Goal: Use online tool/utility: Utilize a website feature to perform a specific function

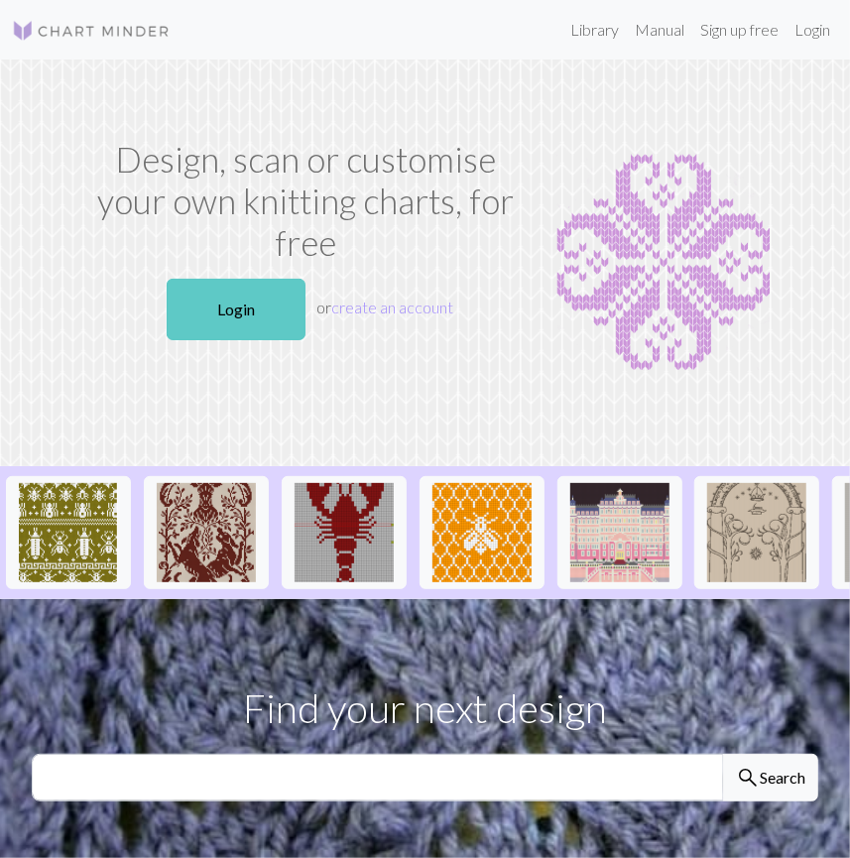
click at [275, 304] on link "Login" at bounding box center [236, 309] width 139 height 61
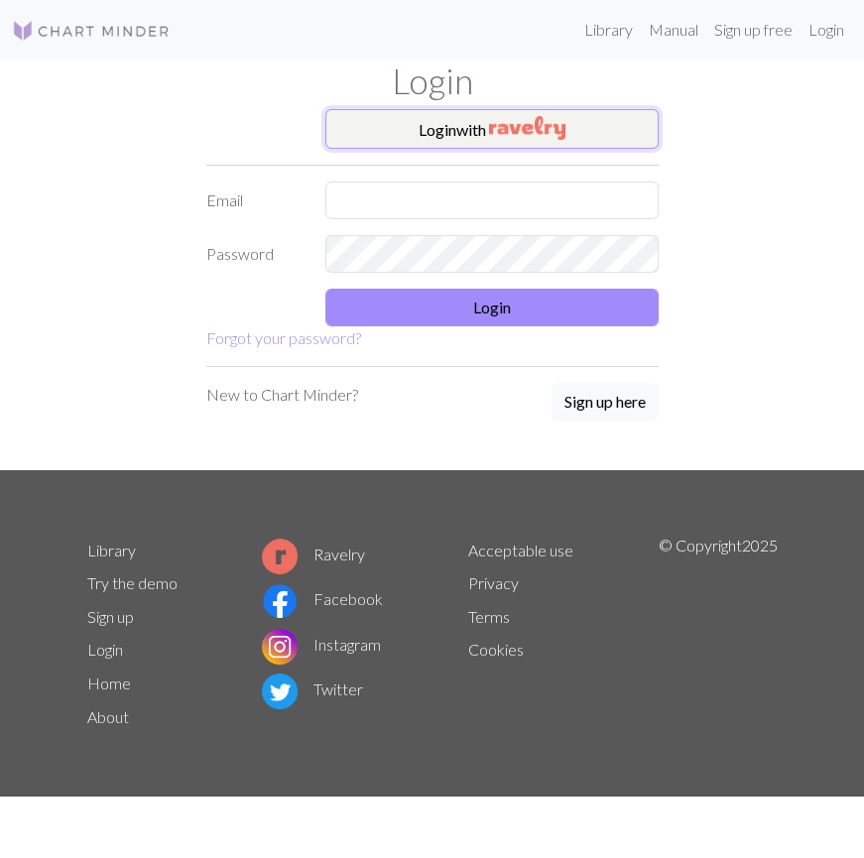
click at [377, 129] on button "Login with" at bounding box center [491, 129] width 333 height 40
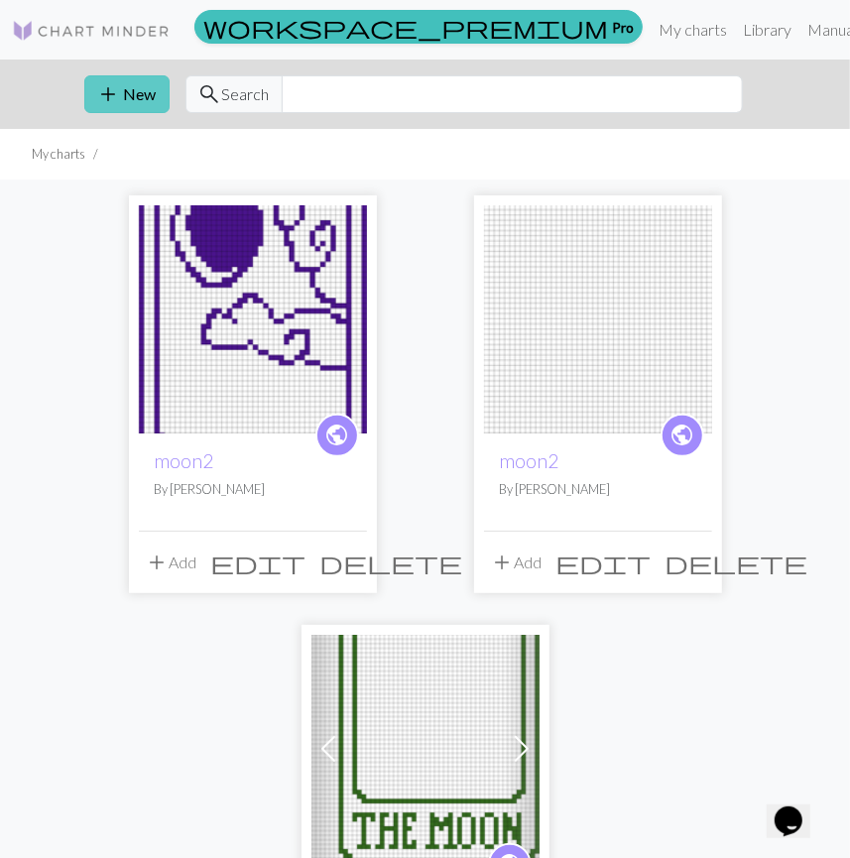
click at [131, 94] on button "add New" at bounding box center [126, 94] width 85 height 38
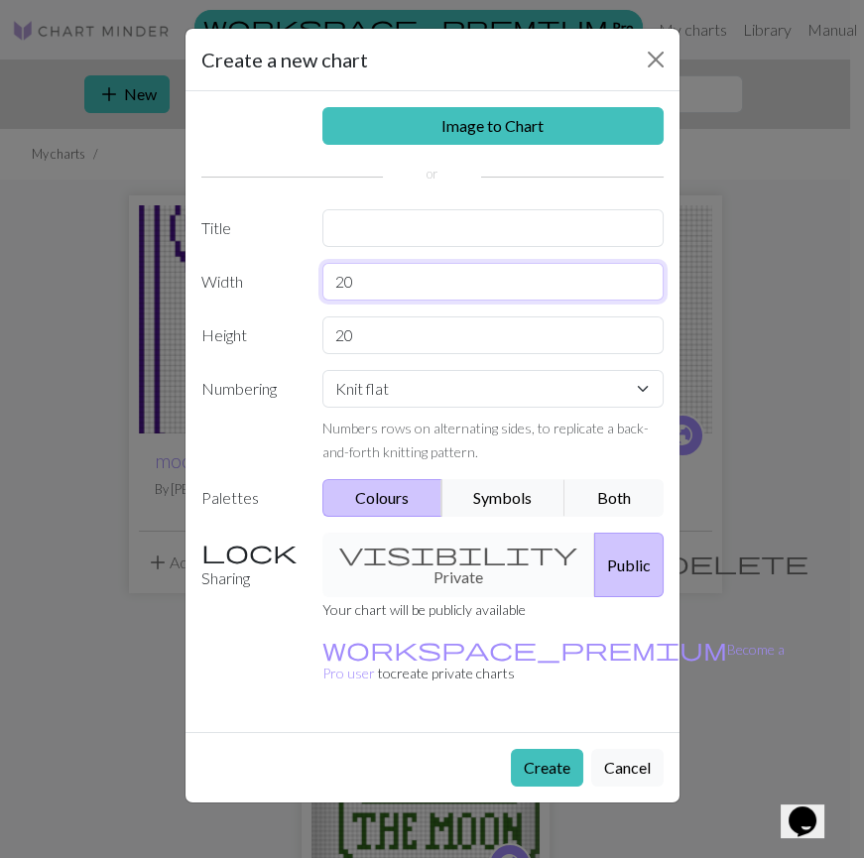
drag, startPoint x: 377, startPoint y: 277, endPoint x: 273, endPoint y: 297, distance: 106.2
click at [273, 297] on div "Width 20" at bounding box center [432, 282] width 486 height 38
type input "23"
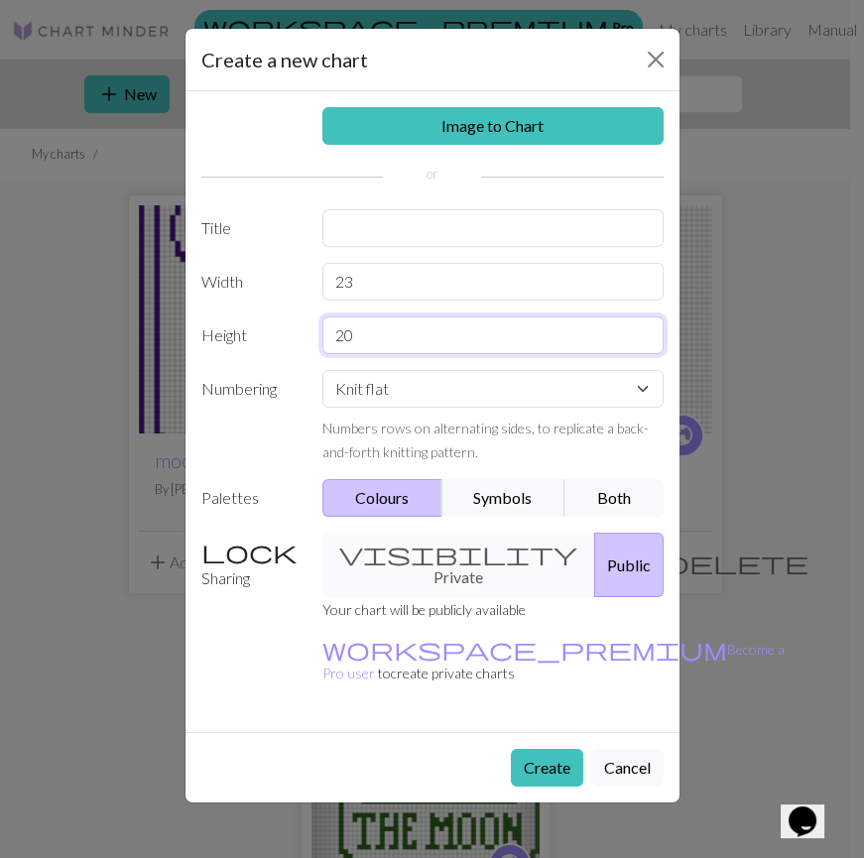
drag, startPoint x: 359, startPoint y: 329, endPoint x: 316, endPoint y: 329, distance: 42.6
click at [316, 329] on div "20" at bounding box center [492, 335] width 365 height 38
type input "30"
click at [537, 749] on button "Create" at bounding box center [547, 768] width 72 height 38
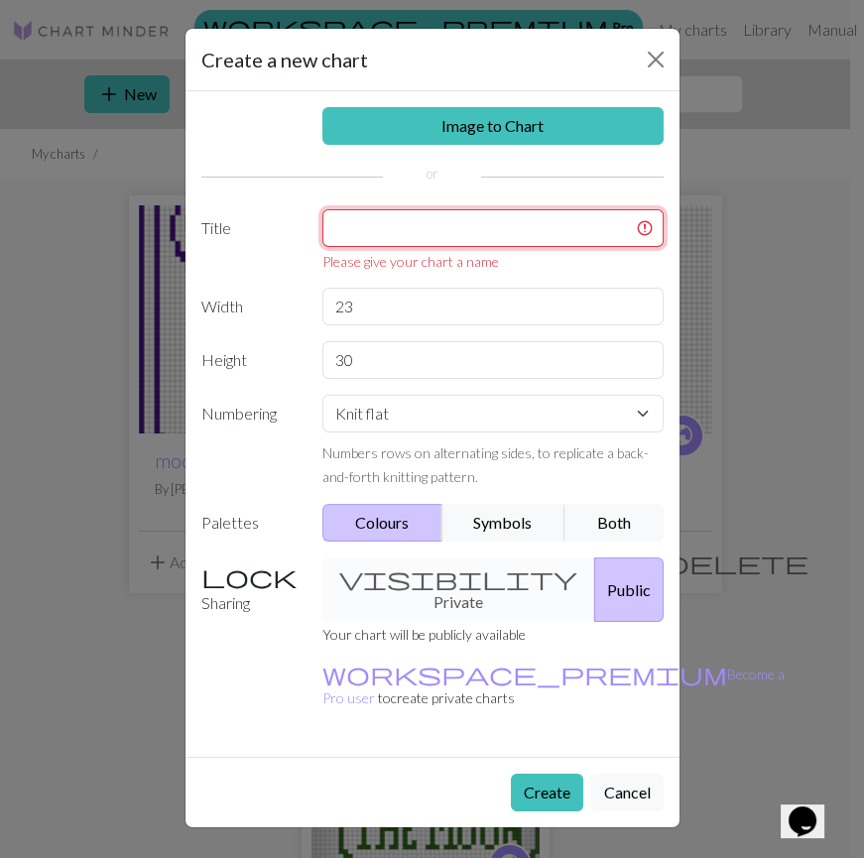
click at [368, 233] on input "text" at bounding box center [492, 228] width 341 height 38
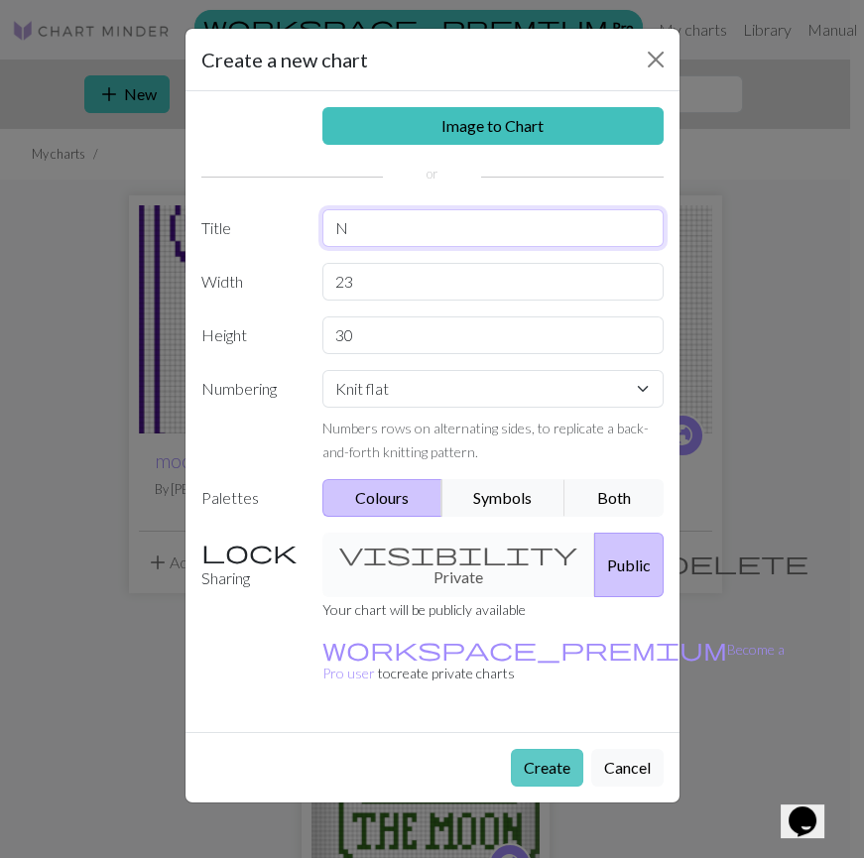
type input "N"
click at [537, 749] on button "Create" at bounding box center [547, 768] width 72 height 38
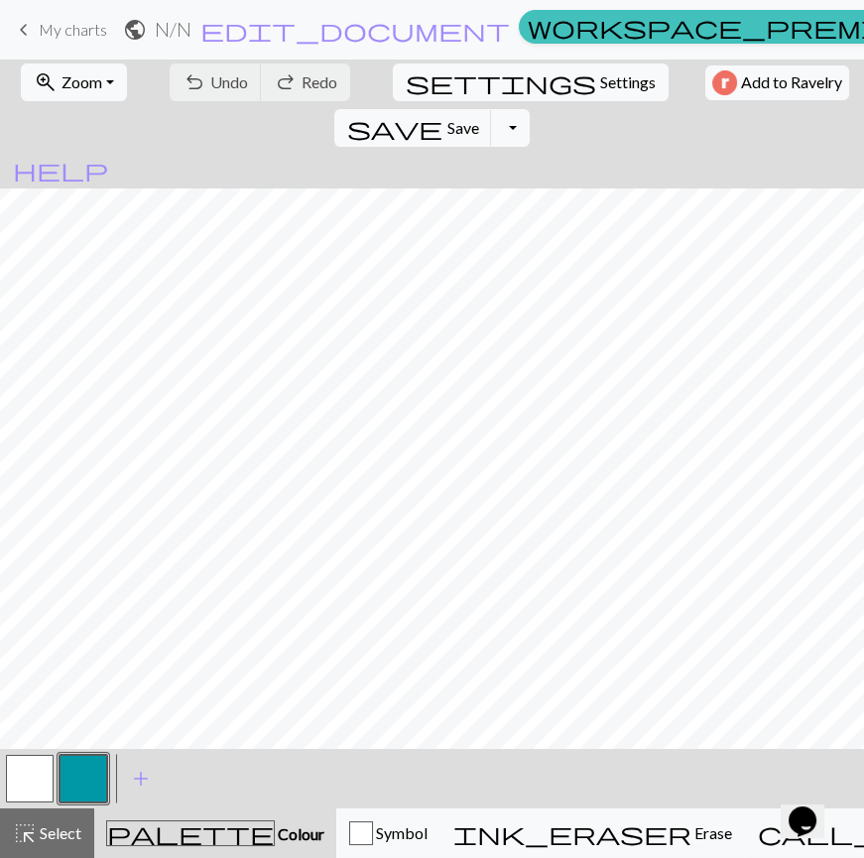
scroll to position [13, 0]
click at [95, 89] on span "Zoom" at bounding box center [81, 81] width 41 height 19
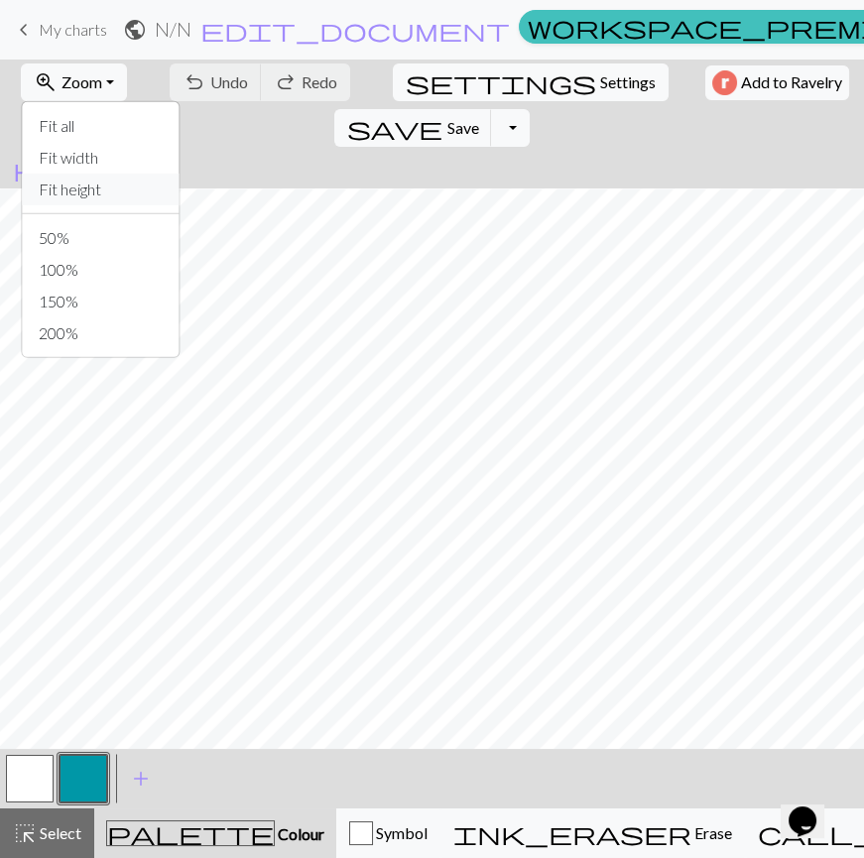
click at [84, 185] on button "Fit height" at bounding box center [101, 190] width 157 height 32
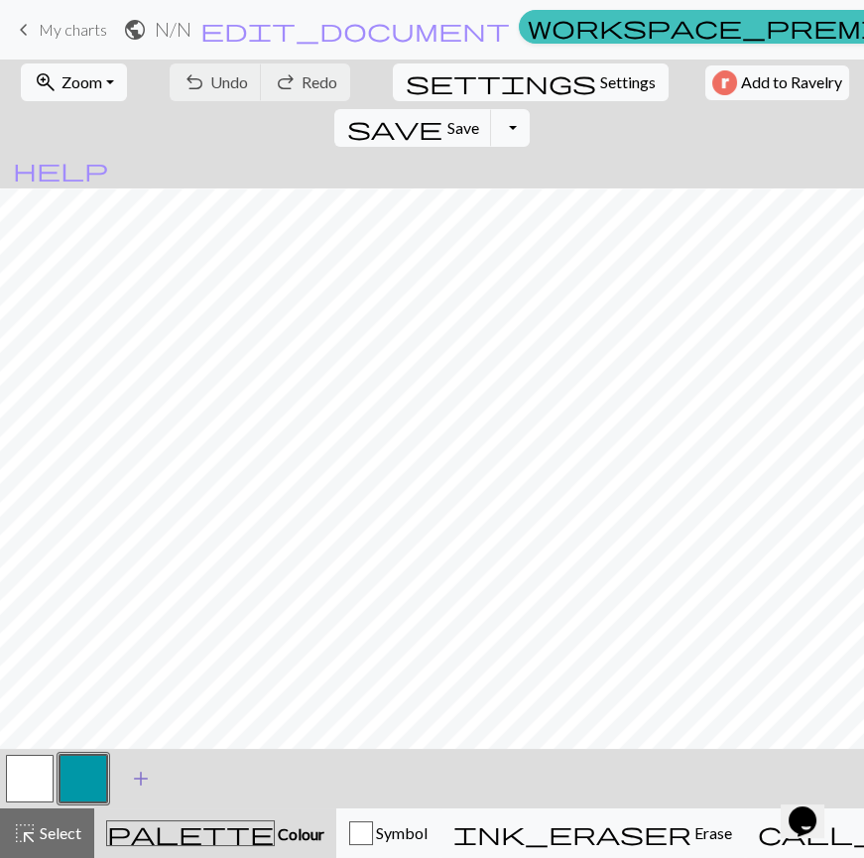
click at [129, 773] on span "add" at bounding box center [141, 779] width 24 height 28
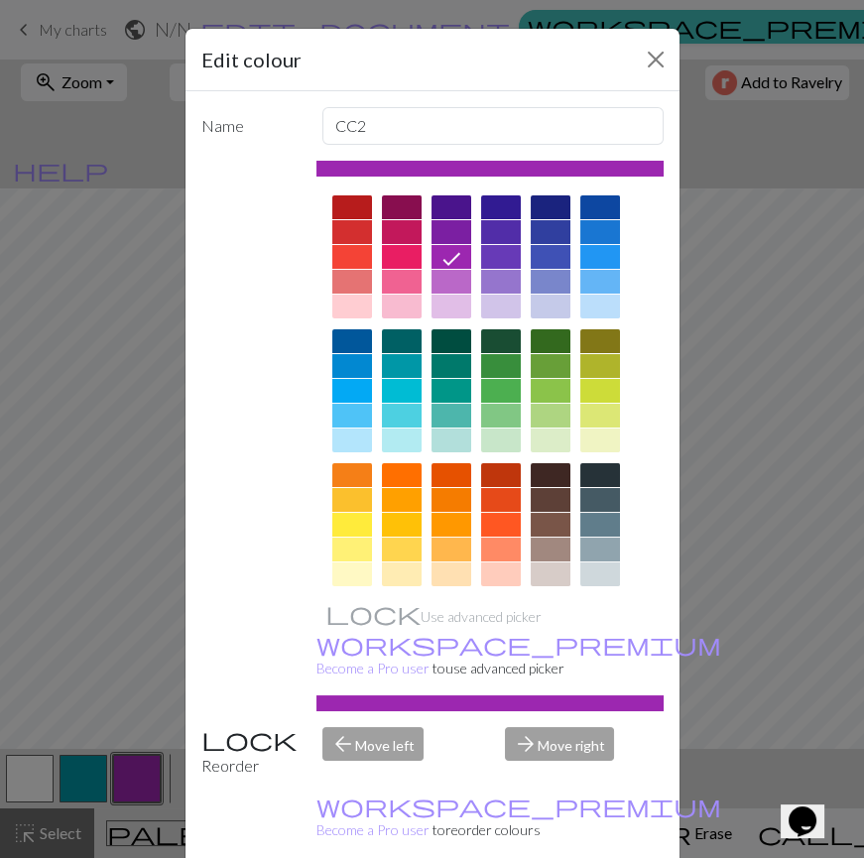
scroll to position [0, 0]
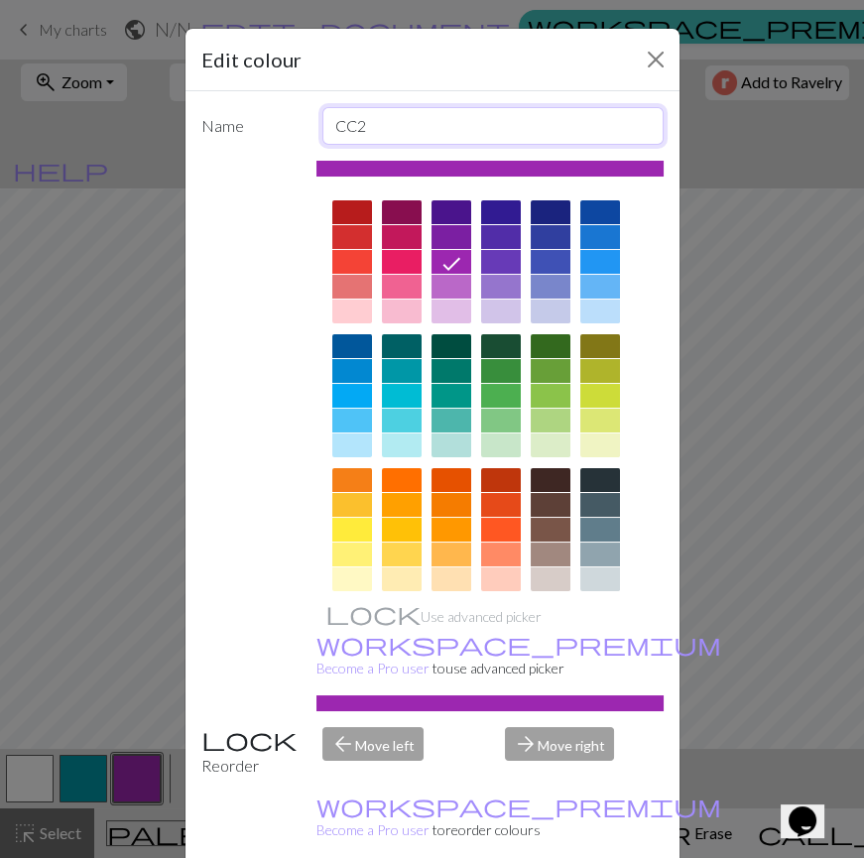
click at [381, 122] on input "CC2" at bounding box center [492, 126] width 341 height 38
click at [586, 389] on div at bounding box center [600, 396] width 40 height 24
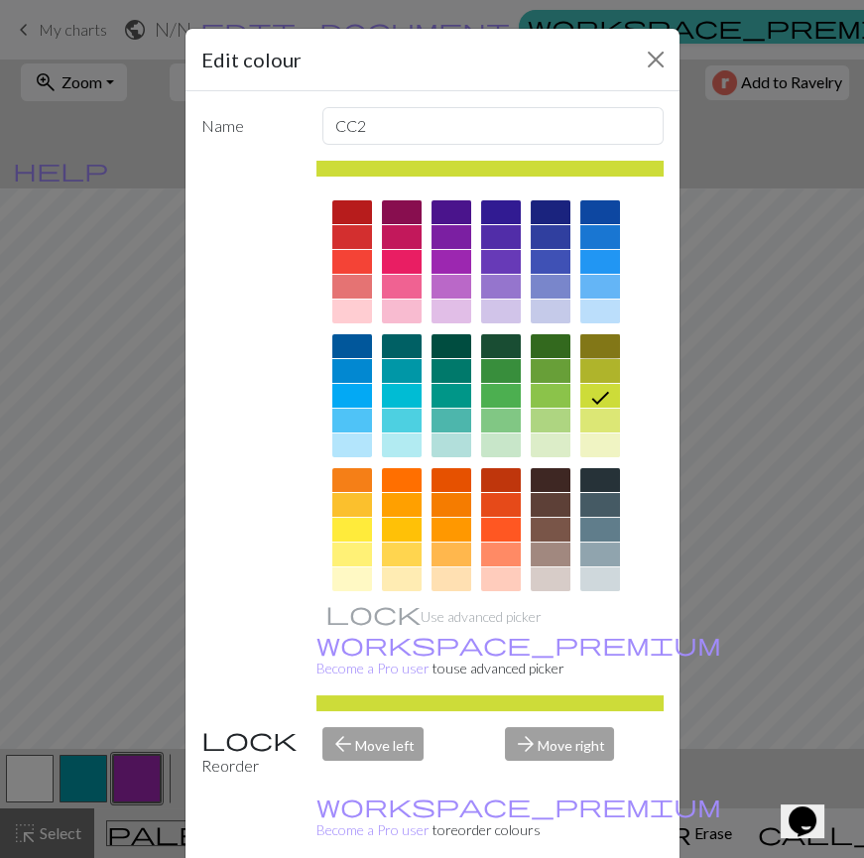
click at [587, 355] on div at bounding box center [600, 346] width 40 height 24
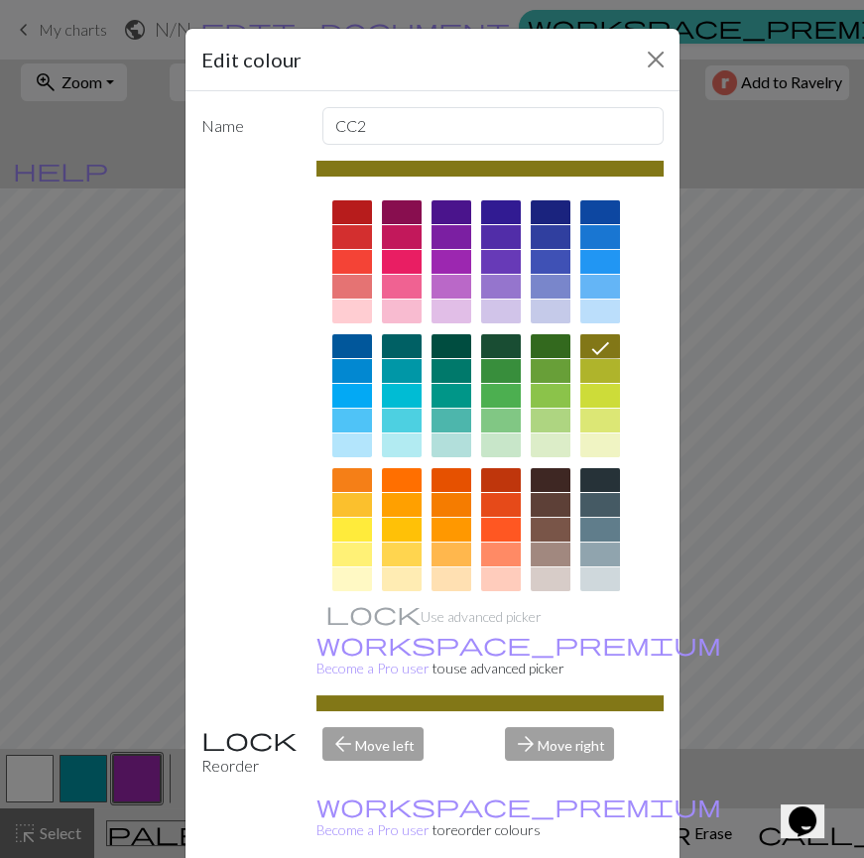
click at [356, 507] on div at bounding box center [352, 505] width 40 height 24
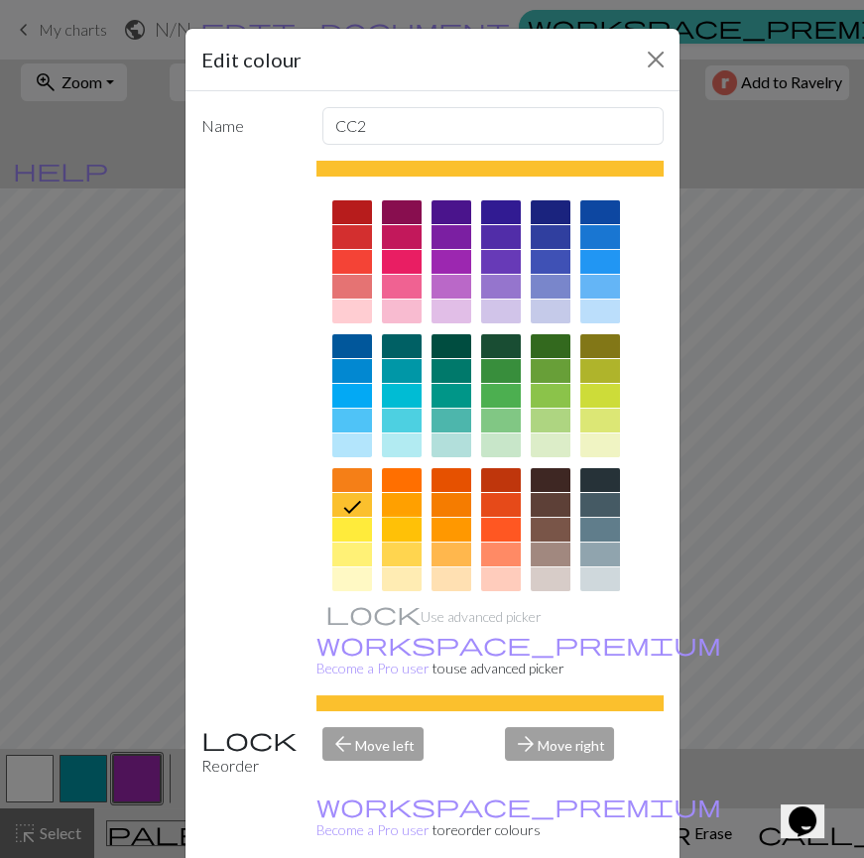
click at [387, 528] on div at bounding box center [402, 530] width 40 height 24
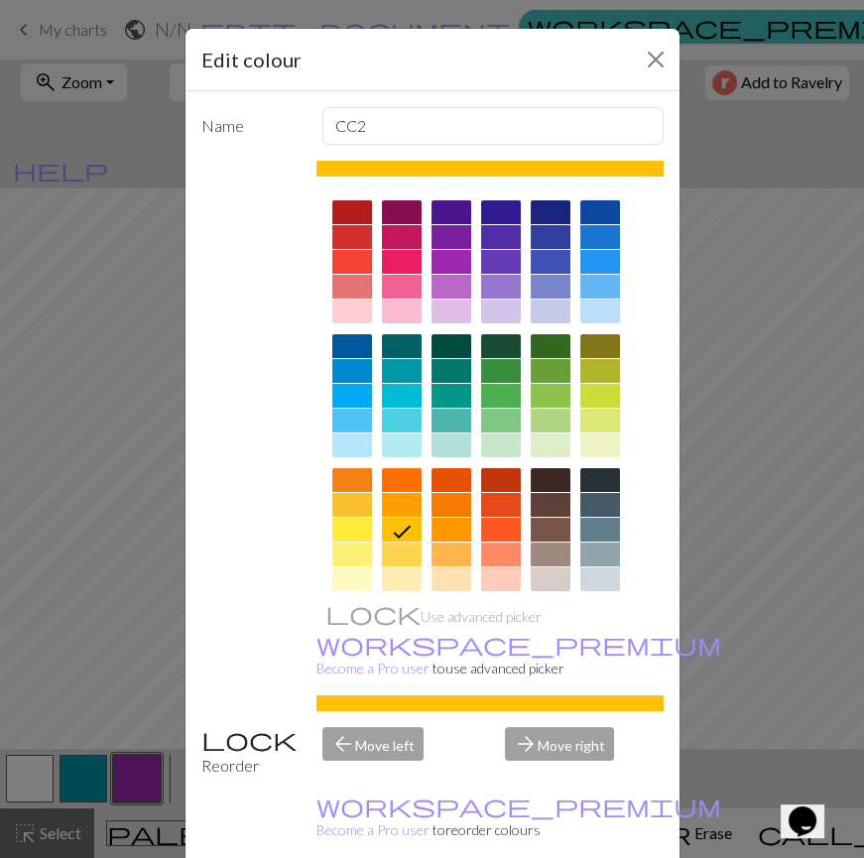
click at [390, 545] on div at bounding box center [402, 554] width 40 height 24
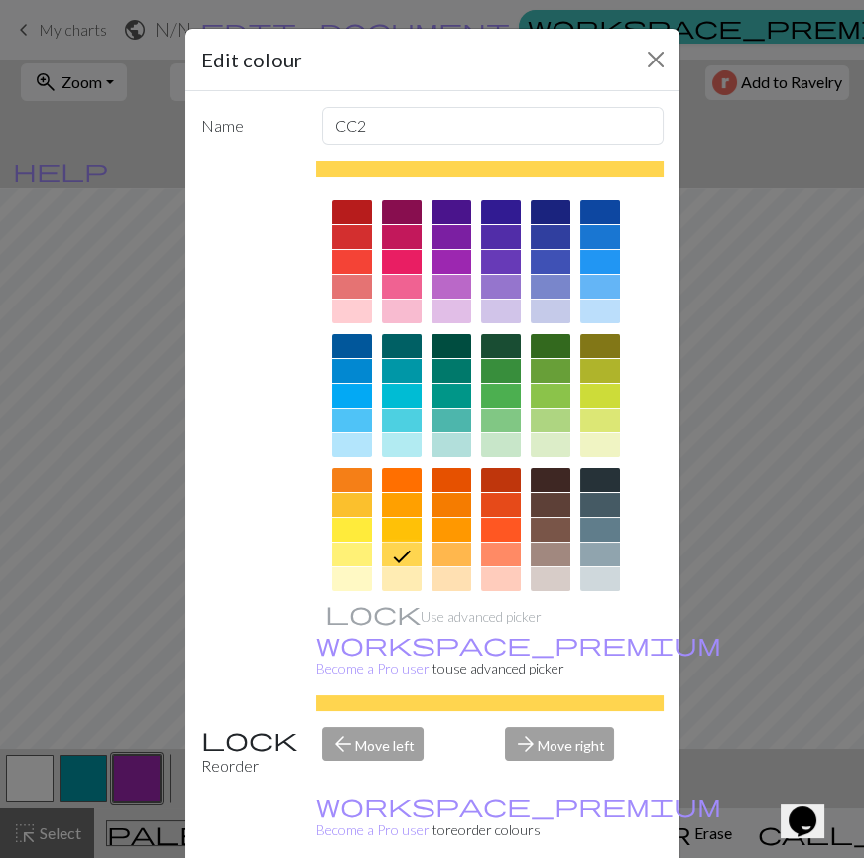
click at [356, 535] on div at bounding box center [352, 530] width 40 height 24
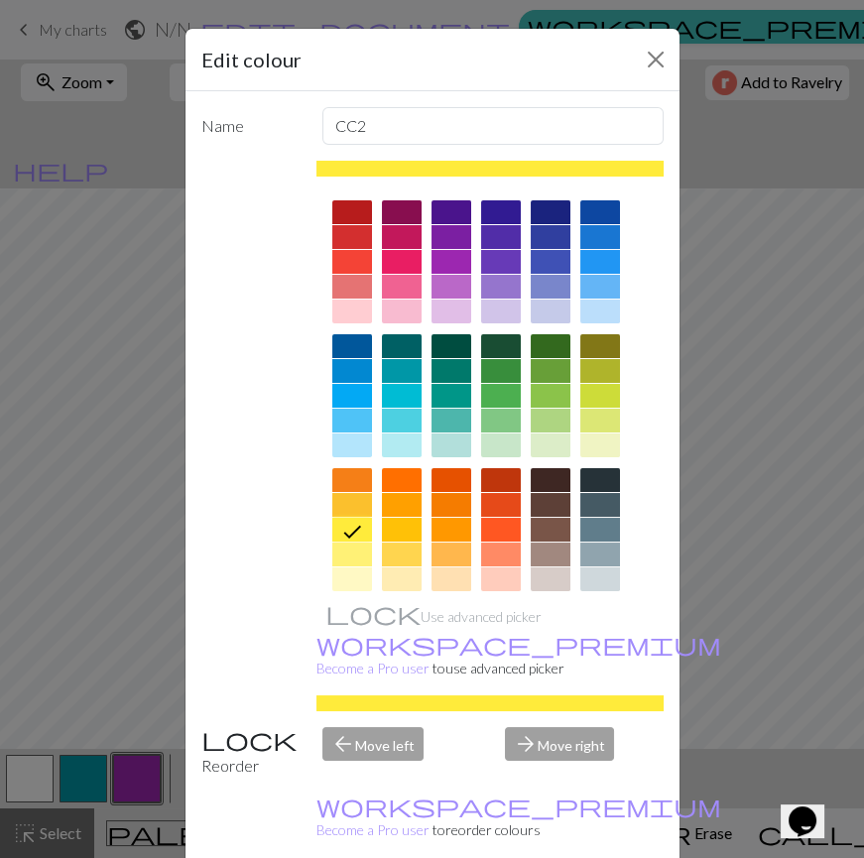
click at [357, 546] on div at bounding box center [352, 554] width 40 height 24
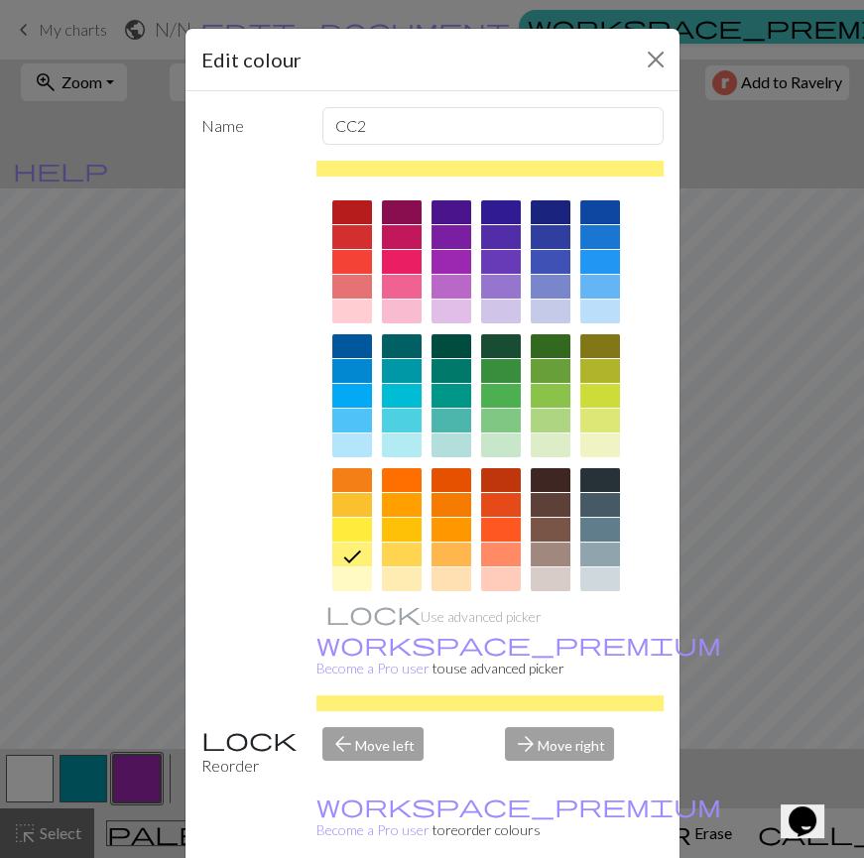
click at [349, 533] on div at bounding box center [352, 530] width 40 height 24
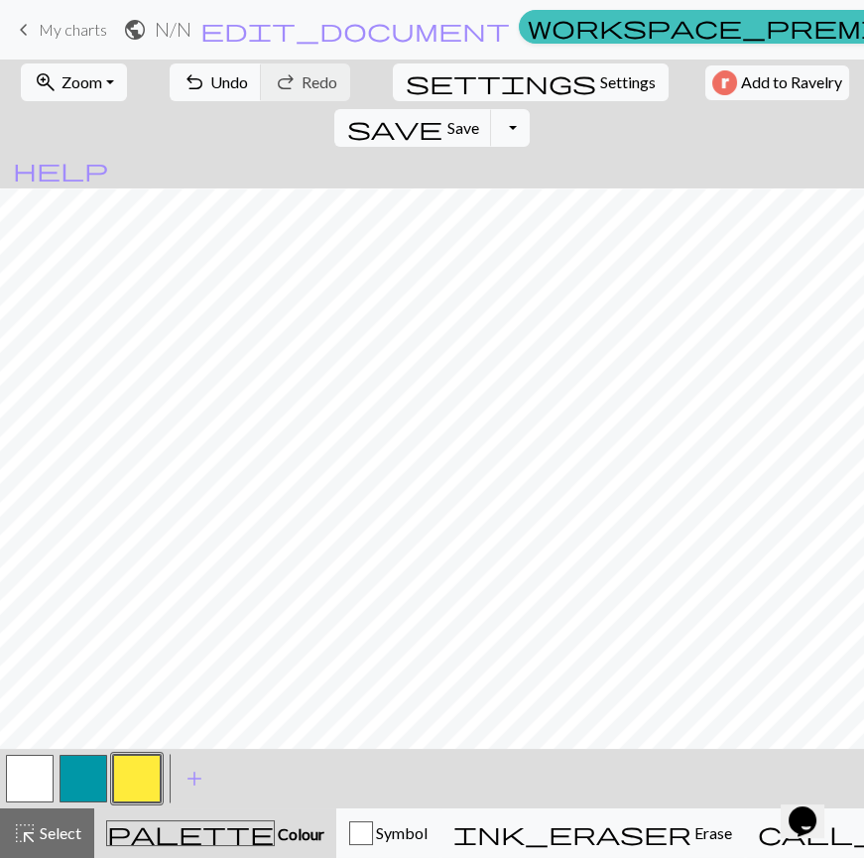
click at [33, 790] on button "button" at bounding box center [30, 779] width 48 height 48
click at [135, 782] on button "button" at bounding box center [137, 779] width 48 height 48
click at [22, 779] on button "button" at bounding box center [30, 779] width 48 height 48
click at [442, 114] on span "save" at bounding box center [394, 128] width 95 height 28
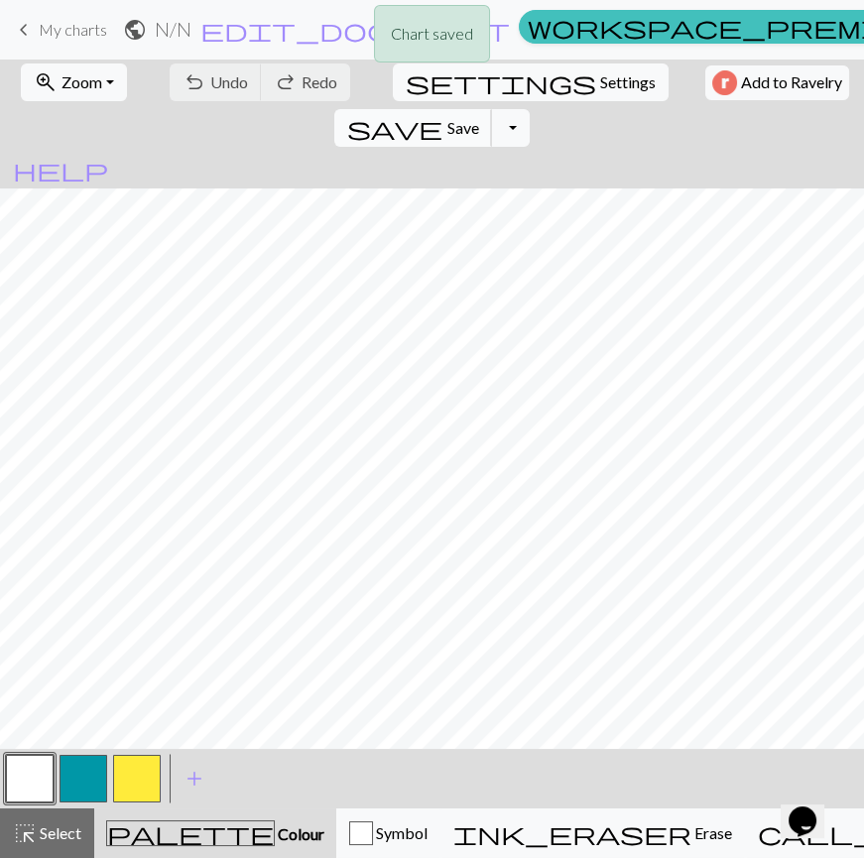
click at [442, 114] on span "save" at bounding box center [394, 128] width 95 height 28
click at [82, 767] on button "button" at bounding box center [83, 779] width 48 height 48
